Goal: Navigation & Orientation: Find specific page/section

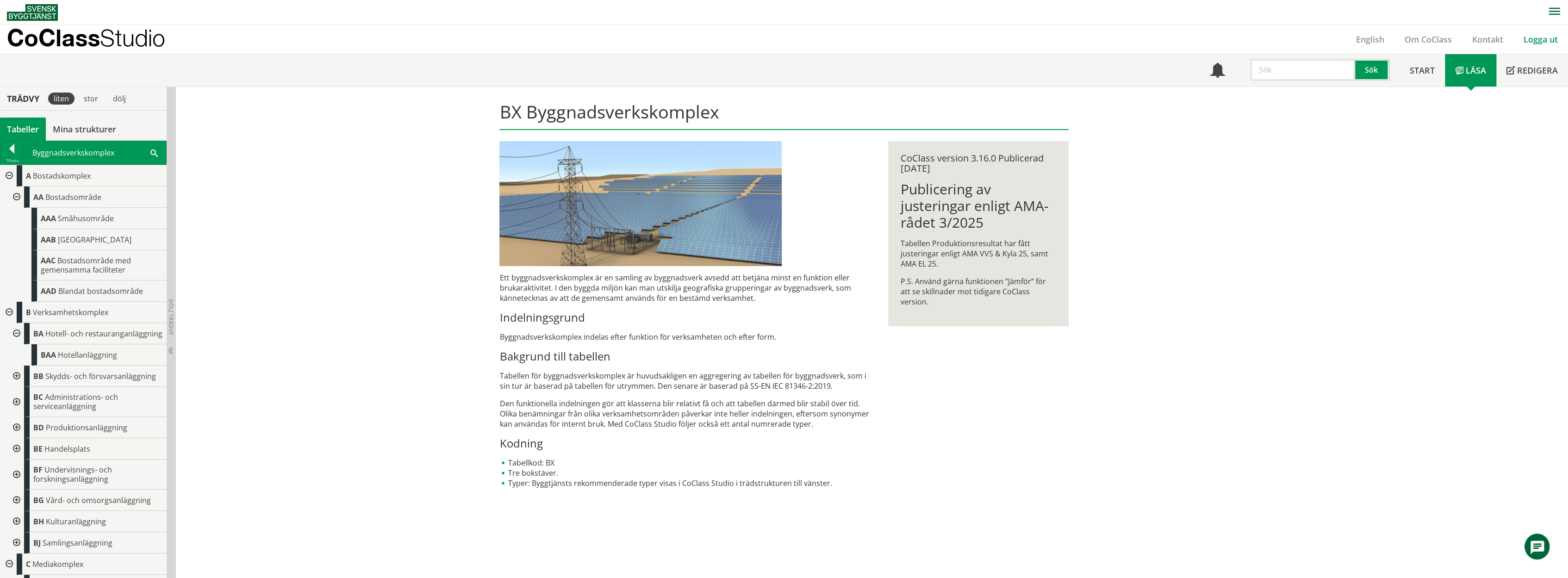
click at [1539, 38] on link "Logga ut" at bounding box center [1540, 39] width 55 height 11
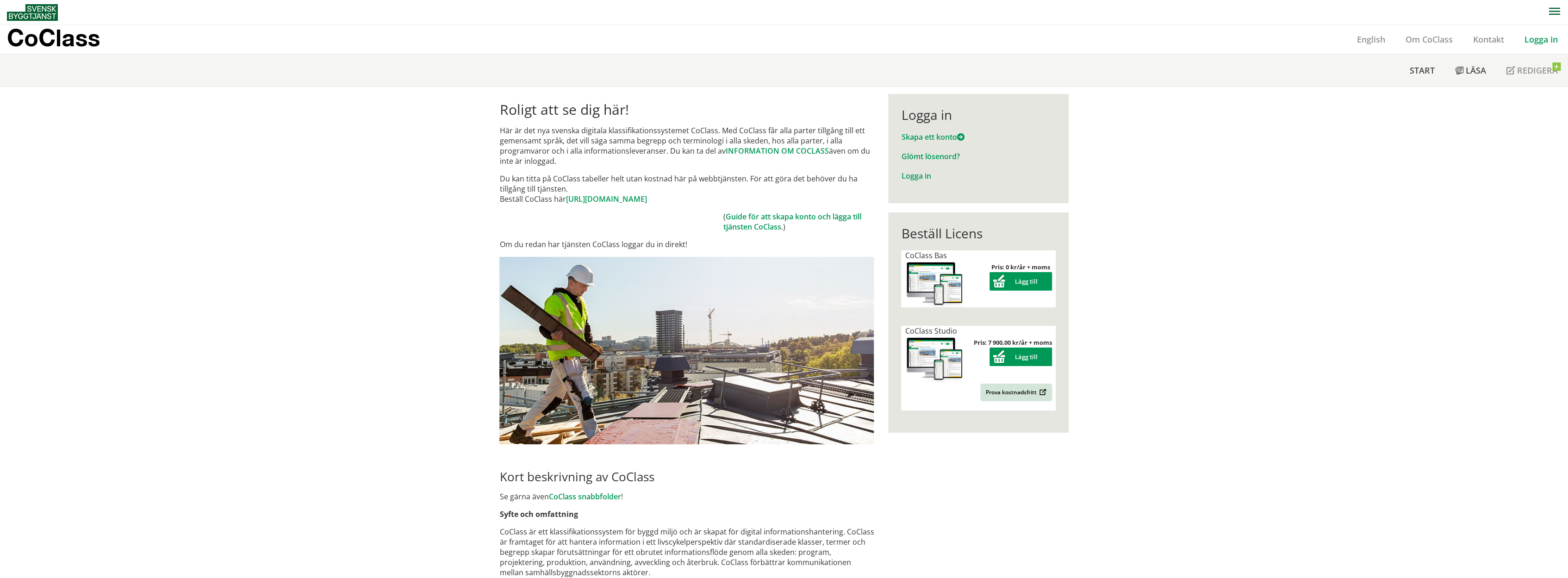
click at [1539, 38] on link "Logga in" at bounding box center [1541, 39] width 54 height 11
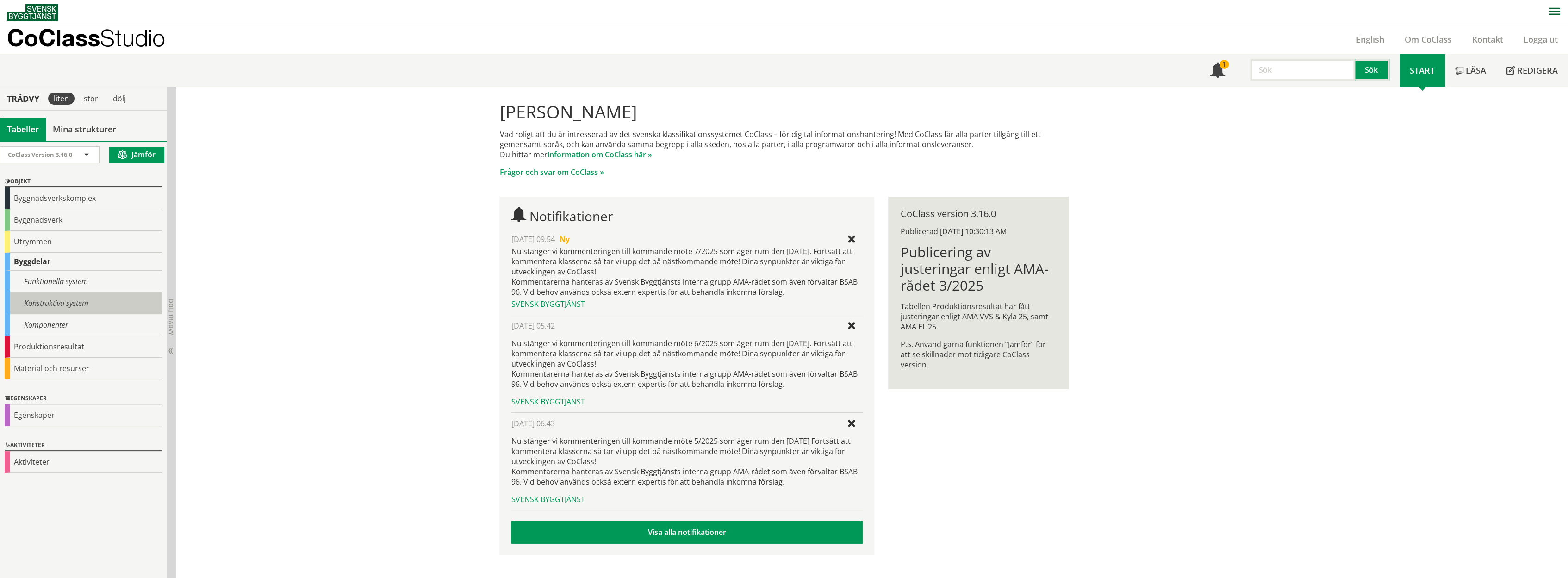
click at [74, 295] on div "Konstruktiva system" at bounding box center [83, 303] width 158 height 22
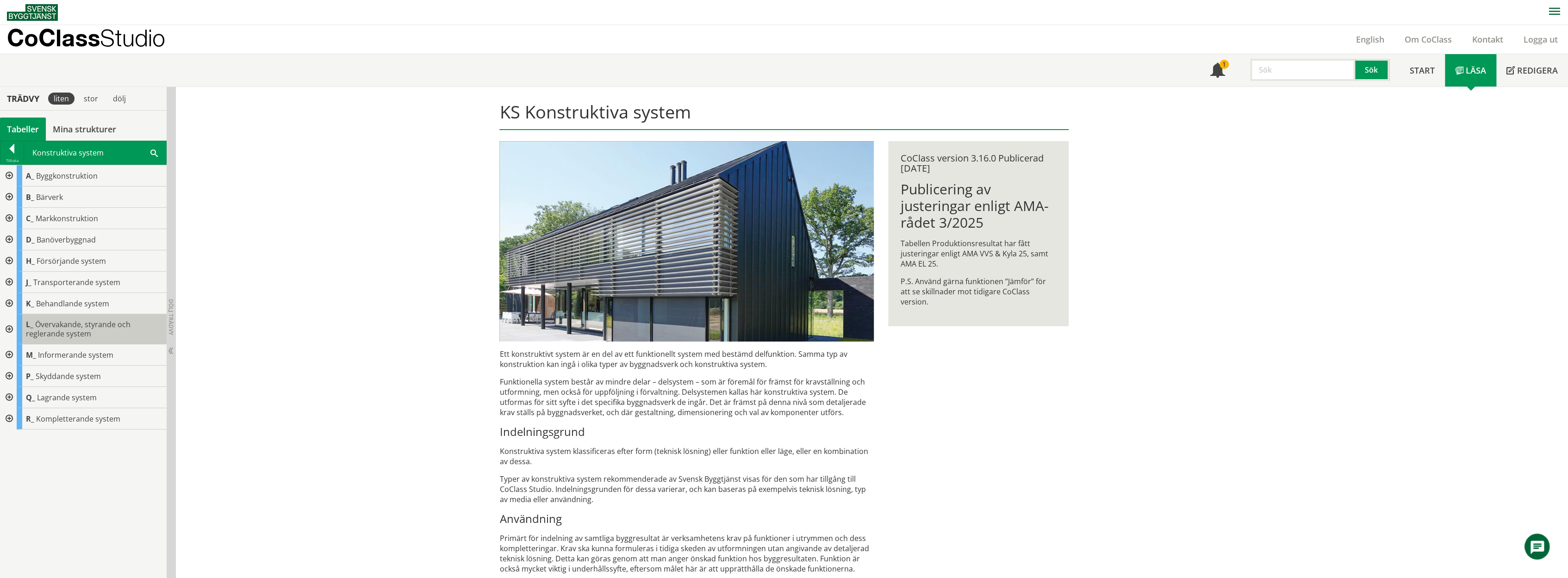
click at [46, 324] on span "Övervakande, styrande och reglerande system" at bounding box center [78, 329] width 105 height 19
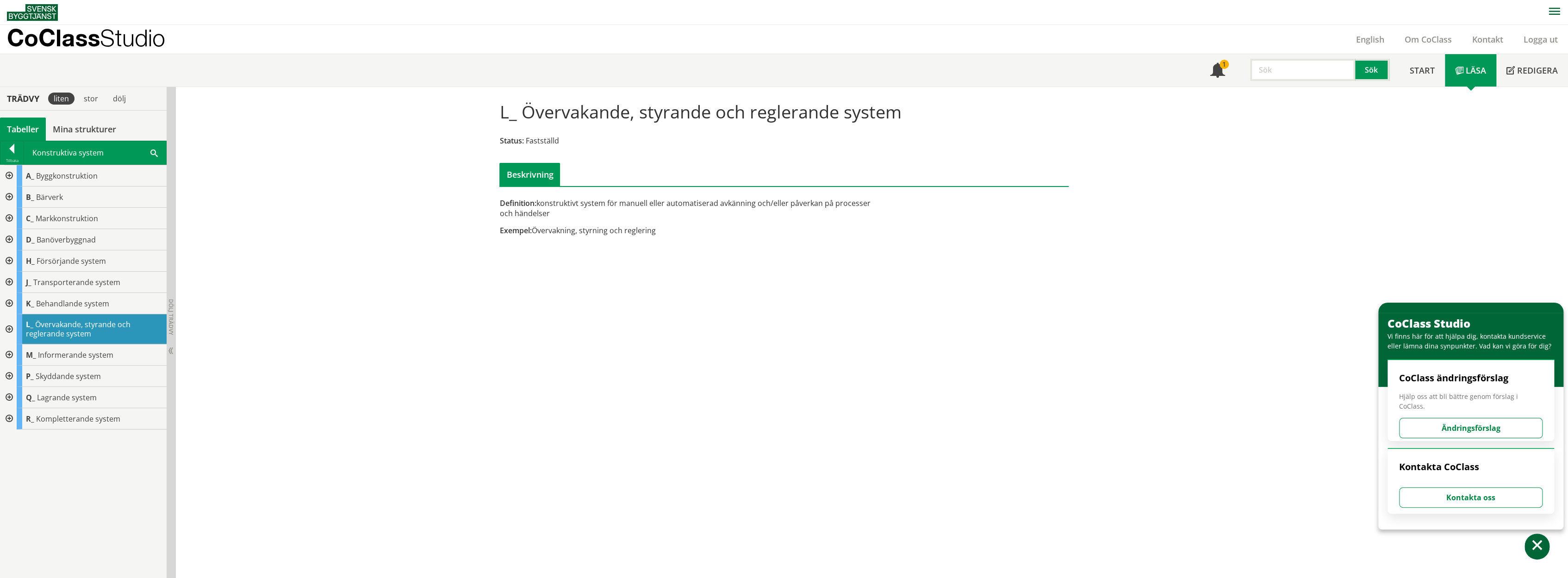
click at [11, 328] on div at bounding box center [8, 329] width 16 height 30
